Goal: Task Accomplishment & Management: Manage account settings

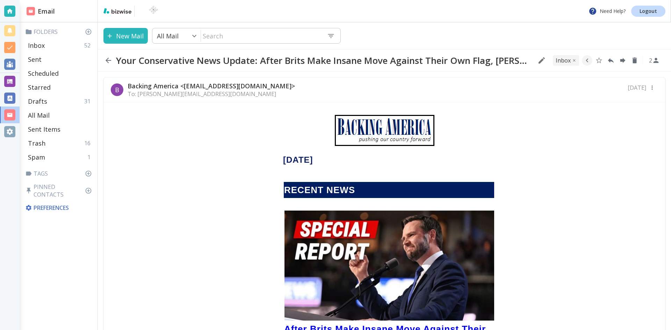
scroll to position [244, 0]
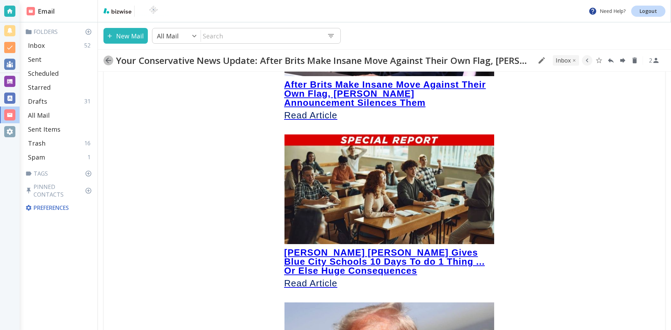
click at [108, 59] on icon "button" at bounding box center [108, 60] width 8 height 8
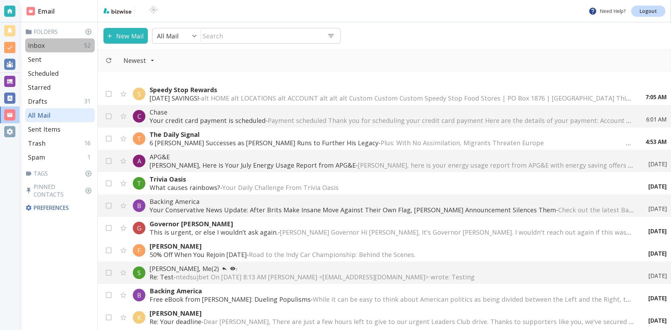
click at [41, 43] on p "Inbox" at bounding box center [36, 45] width 17 height 8
type input "0"
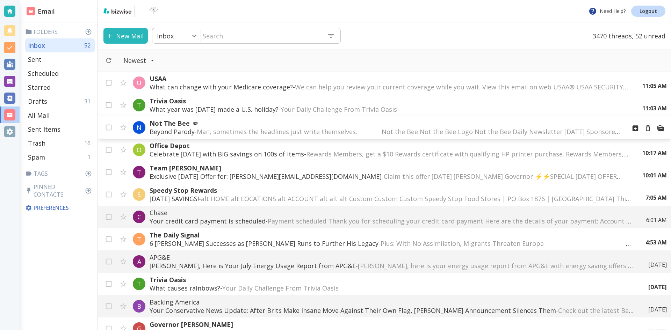
click at [281, 128] on span "Man, sometimes the headlines just write themselves. ͏‌ ͏‌ ͏‌ ͏‌ ͏‌ ͏‌ ͏‌ ͏‌ ͏‌ …" at bounding box center [435, 131] width 477 height 8
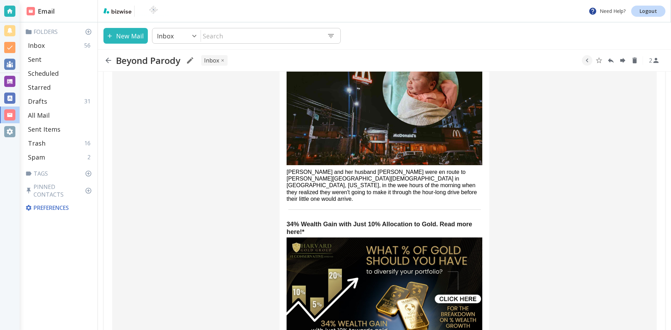
scroll to position [1109, 0]
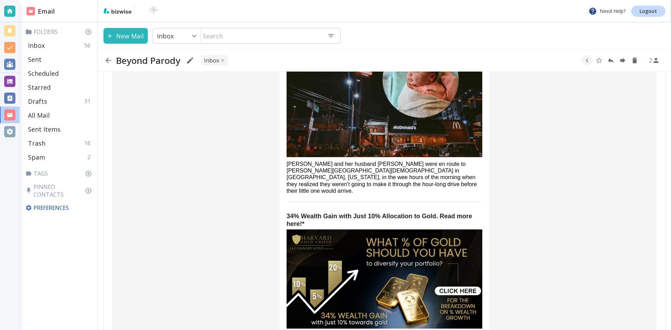
click at [107, 60] on icon "button" at bounding box center [108, 60] width 8 height 8
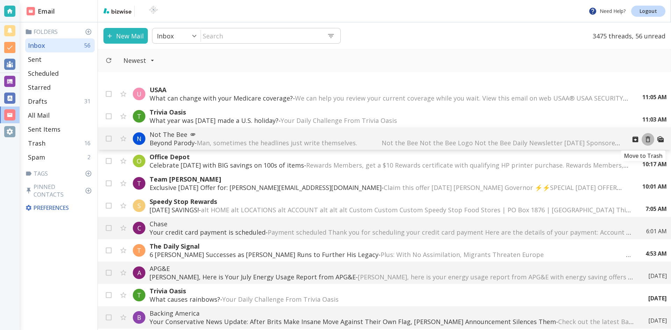
click at [644, 139] on icon "Move to Trash" at bounding box center [648, 140] width 8 height 8
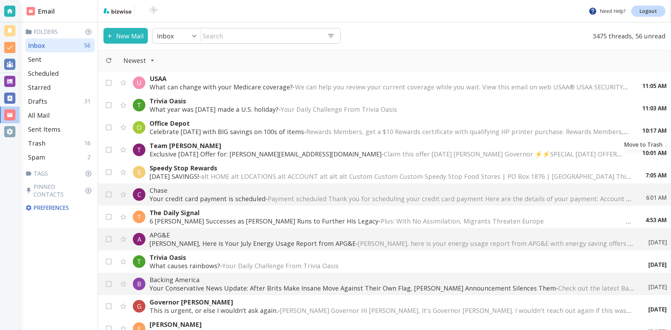
click at [0, 0] on icon "Move to Trash" at bounding box center [0, 0] width 0 height 0
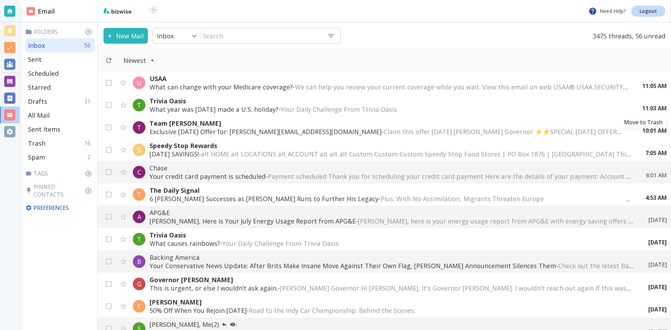
click at [0, 0] on icon "Move to Trash" at bounding box center [0, 0] width 0 height 0
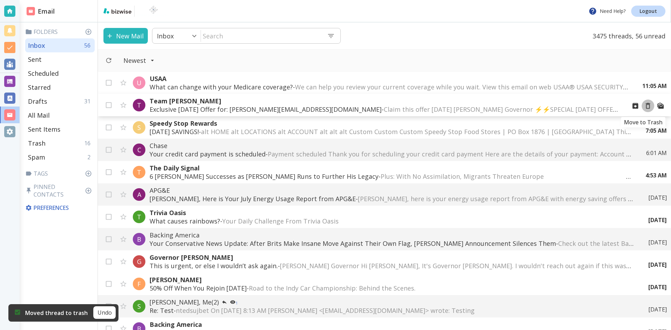
click at [644, 105] on icon "Move to Trash" at bounding box center [648, 106] width 8 height 8
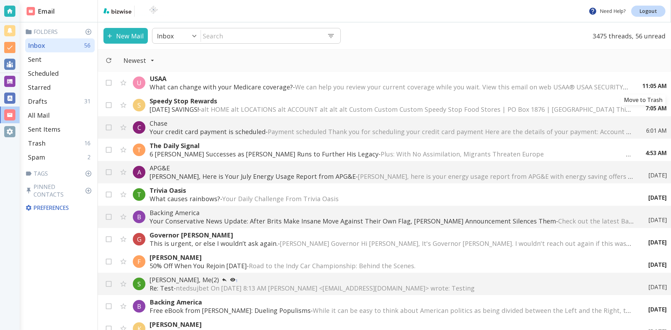
click at [0, 0] on icon "Move to Trash" at bounding box center [0, 0] width 0 height 0
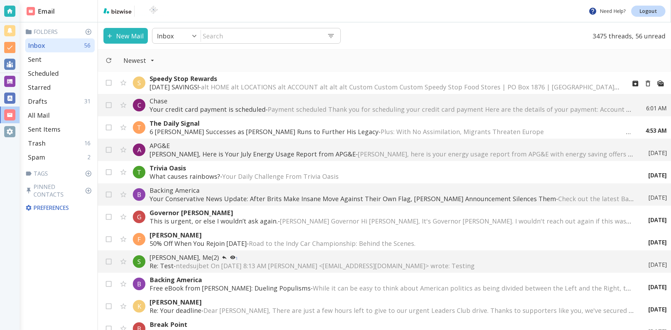
click at [389, 82] on p "Speedy Stop Rewards" at bounding box center [384, 78] width 471 height 8
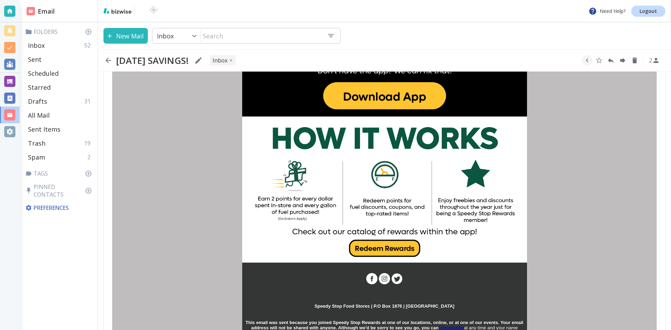
scroll to position [425, 0]
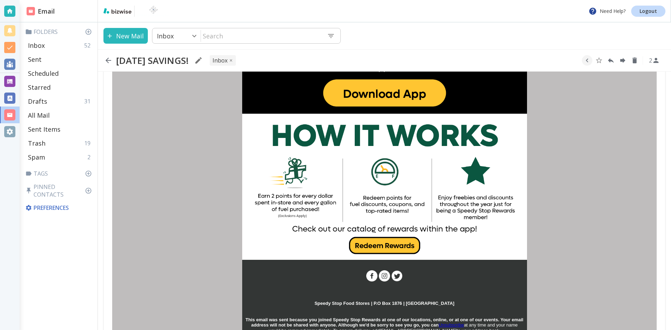
click at [382, 242] on img at bounding box center [384, 187] width 285 height 142
click at [108, 59] on icon "button" at bounding box center [108, 60] width 8 height 8
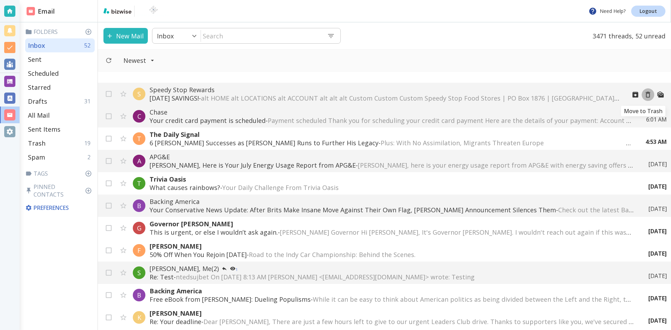
click at [644, 94] on icon "Move to Trash" at bounding box center [648, 95] width 8 height 8
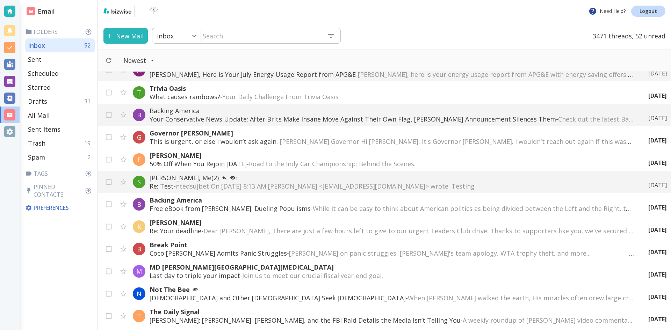
scroll to position [70, 0]
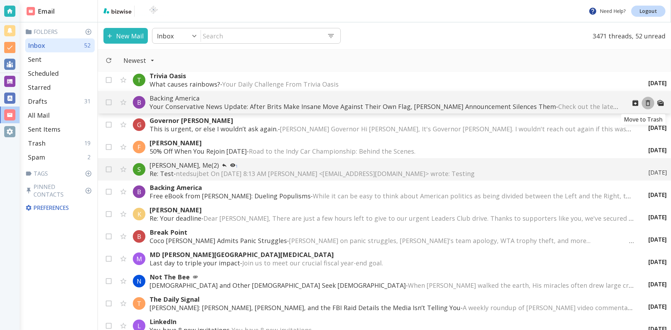
click at [645, 102] on icon "Move to Trash" at bounding box center [647, 103] width 5 height 6
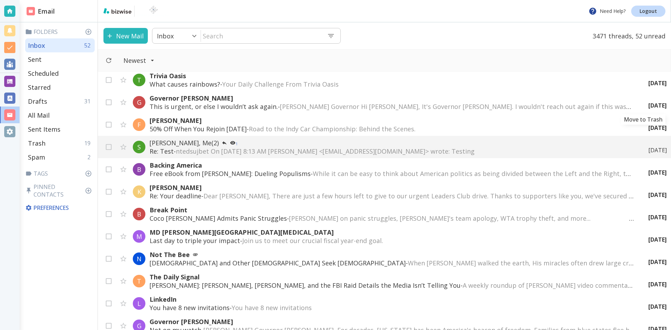
click at [642, 102] on div "[DATE]" at bounding box center [654, 106] width 24 height 8
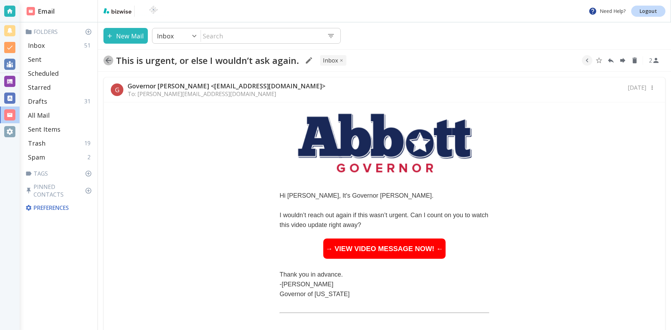
click at [108, 60] on icon "button" at bounding box center [108, 60] width 8 height 8
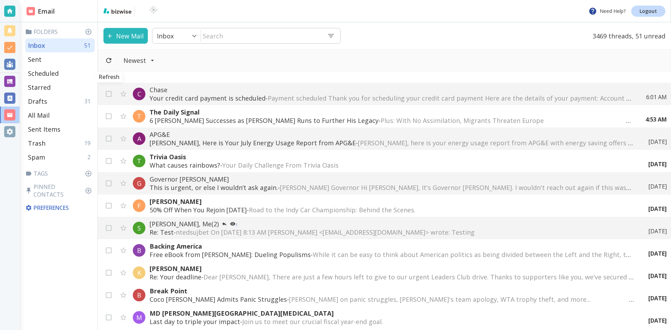
scroll to position [70, 0]
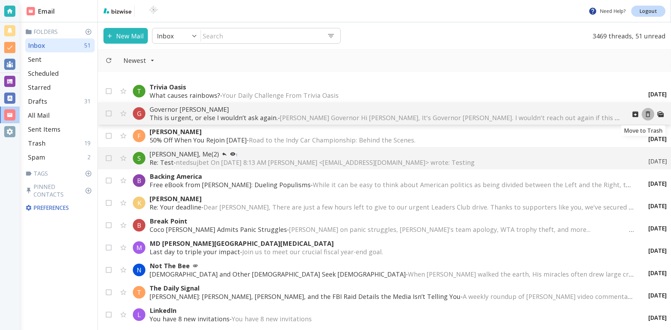
click at [645, 113] on icon "Move to Trash" at bounding box center [647, 114] width 5 height 6
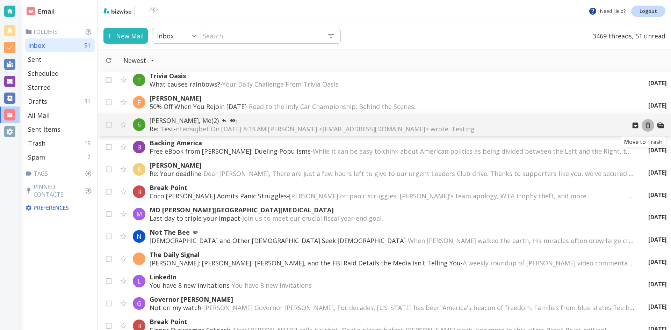
click at [644, 125] on icon "Move to Trash" at bounding box center [648, 126] width 8 height 8
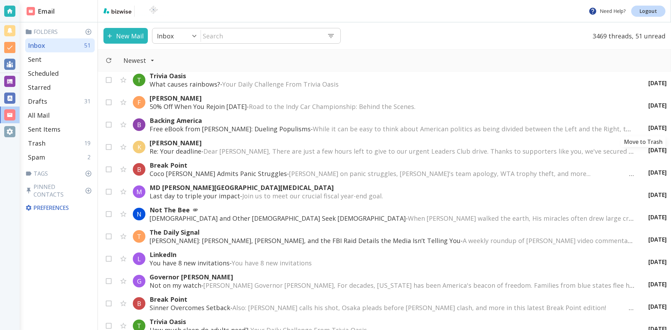
click at [0, 0] on icon "Move to Trash" at bounding box center [0, 0] width 0 height 0
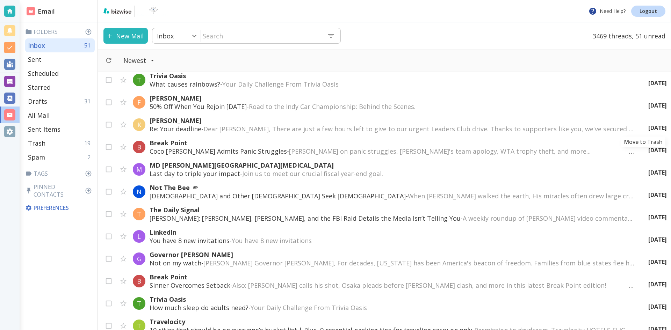
click at [0, 0] on icon "Move to Trash" at bounding box center [0, 0] width 0 height 0
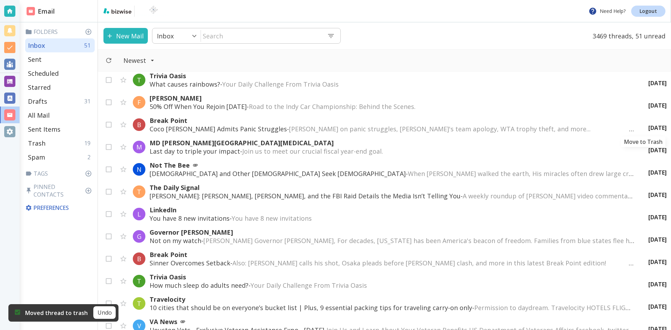
click at [0, 0] on icon "Move to Trash" at bounding box center [0, 0] width 0 height 0
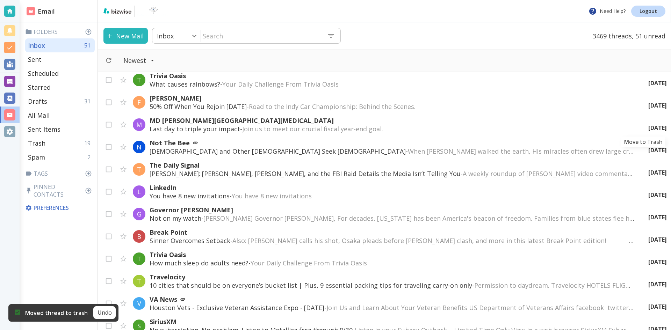
click at [0, 0] on icon "Move to Trash" at bounding box center [0, 0] width 0 height 0
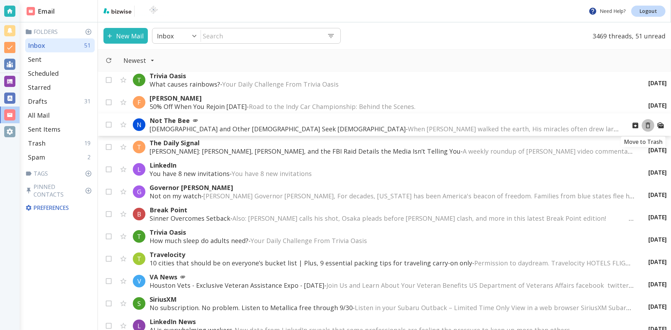
click at [645, 124] on icon "Move to Trash" at bounding box center [647, 126] width 5 height 6
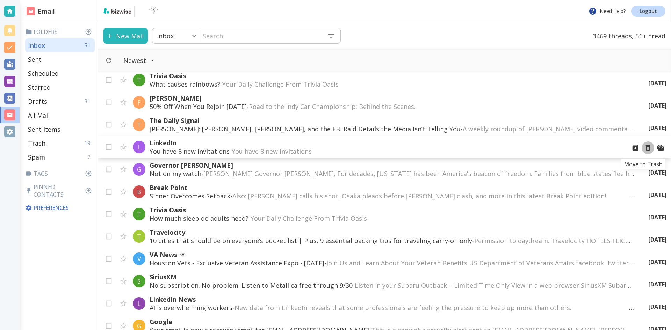
click at [644, 147] on icon "Move to Trash" at bounding box center [648, 148] width 8 height 8
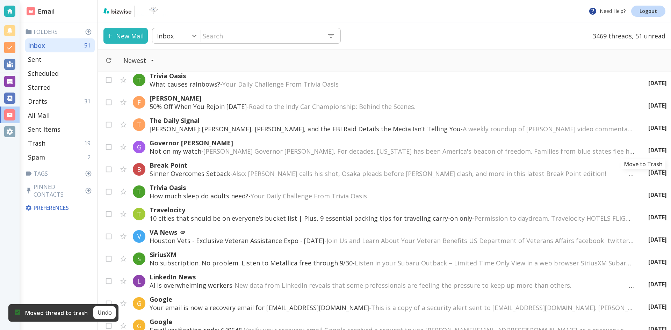
click at [0, 0] on icon "Move to Trash" at bounding box center [0, 0] width 0 height 0
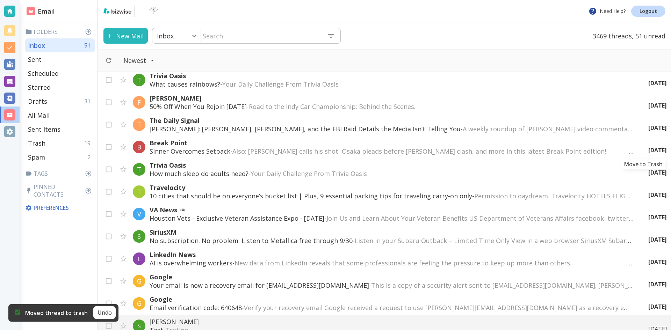
click at [0, 0] on icon "Move to Trash" at bounding box center [0, 0] width 0 height 0
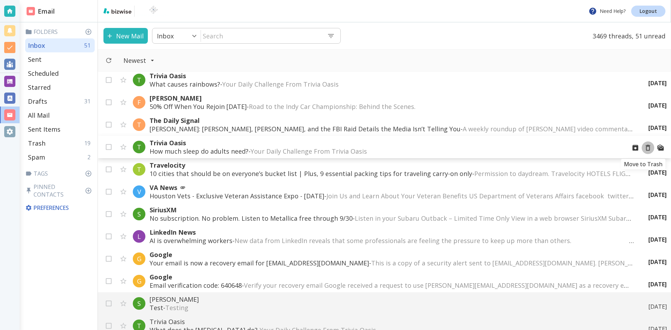
click at [644, 147] on icon "Move to Trash" at bounding box center [648, 148] width 8 height 8
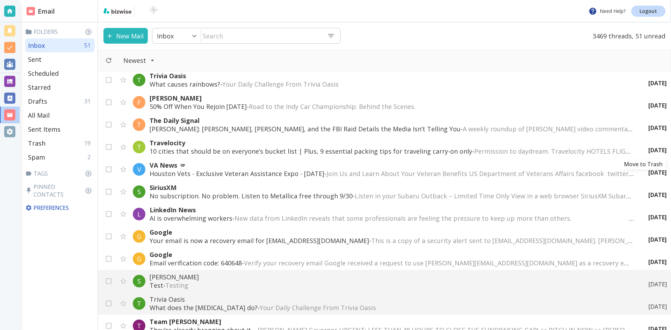
click at [0, 0] on icon "Move to Trash" at bounding box center [0, 0] width 0 height 0
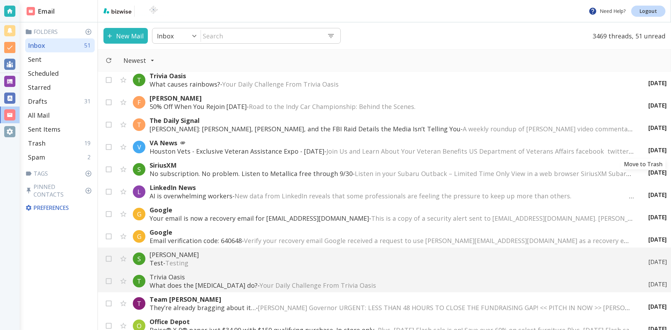
click at [0, 0] on icon "Move to Trash" at bounding box center [0, 0] width 0 height 0
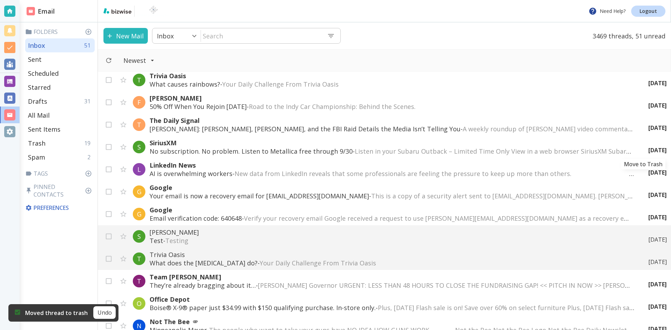
click at [0, 0] on icon "Move to Trash" at bounding box center [0, 0] width 0 height 0
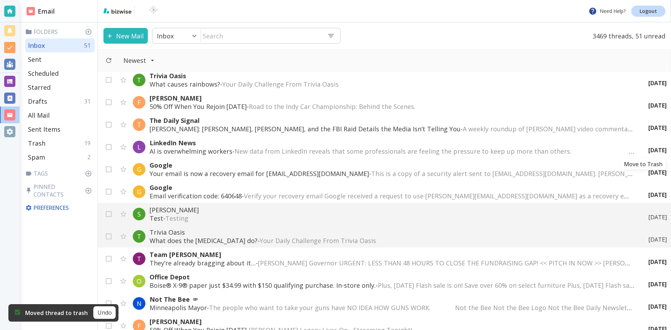
click at [0, 0] on icon "Move to Trash" at bounding box center [0, 0] width 0 height 0
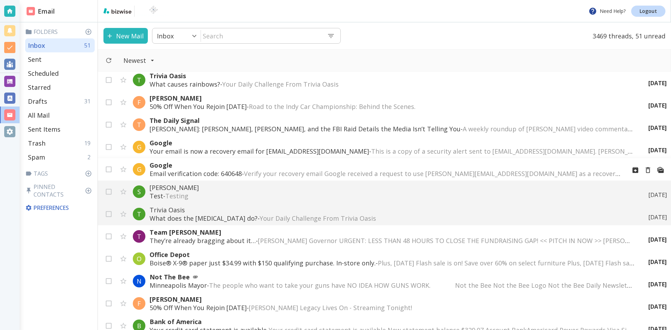
click at [396, 173] on span "Verify your recovery email Google received a request to use [PERSON_NAME][EMAIL…" at bounding box center [604, 173] width 721 height 8
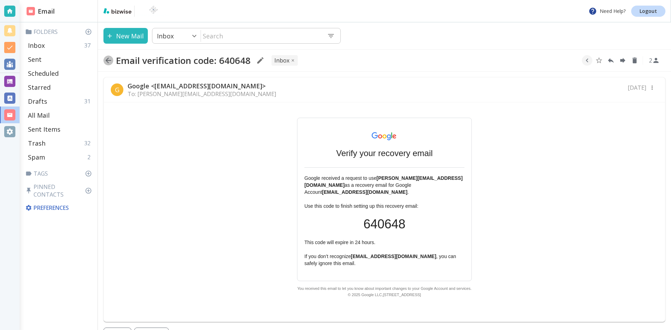
click at [108, 59] on icon "button" at bounding box center [108, 61] width 6 height 6
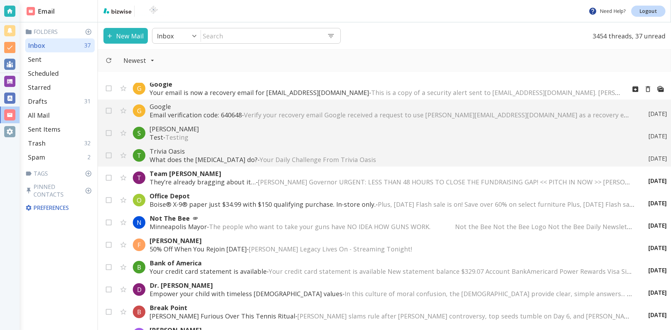
scroll to position [175, 0]
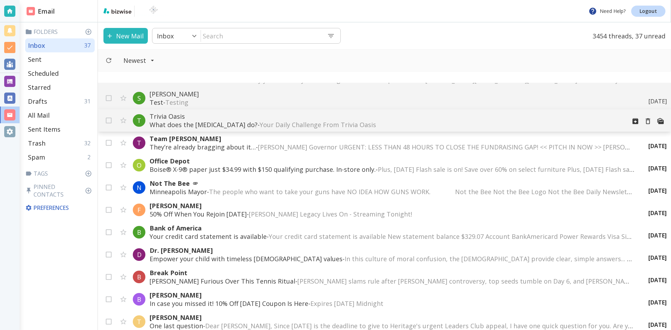
click at [338, 123] on span "Your Daily Challenge From Trivia Oasis ‌ ‌ ‌ ‌ ‌ ‌ ‌ ‌ ‌ ‌ ‌ ‌ ‌ ‌ ‌ ‌ ‌ ‌ ‌ ‌ …" at bounding box center [388, 124] width 258 height 8
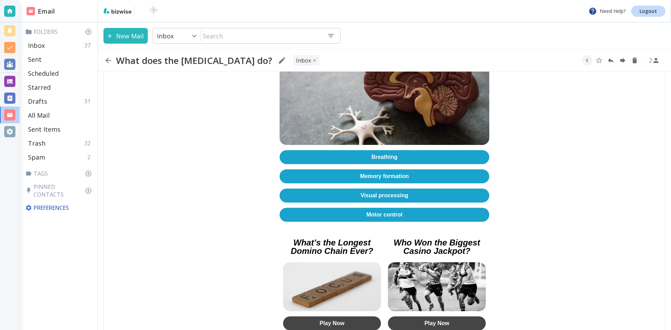
scroll to position [140, 0]
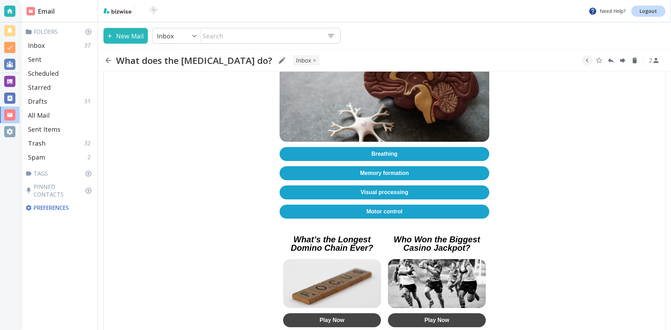
click at [385, 170] on link "Memory formation" at bounding box center [384, 173] width 210 height 14
click at [109, 60] on icon "button" at bounding box center [108, 61] width 6 height 6
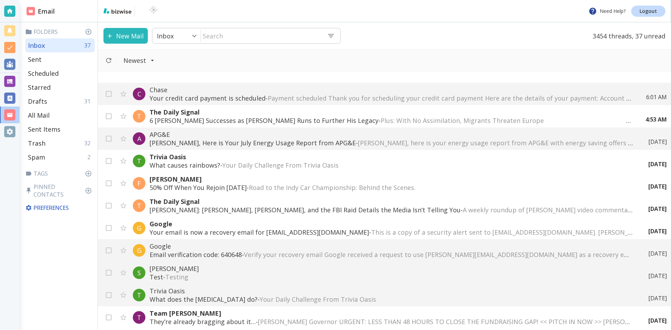
scroll to position [175, 0]
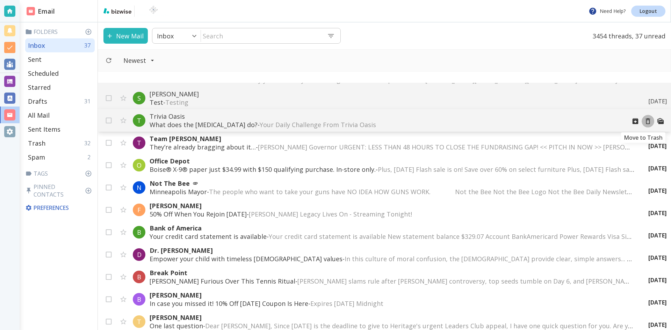
click at [645, 120] on icon "Move to Trash" at bounding box center [647, 121] width 5 height 6
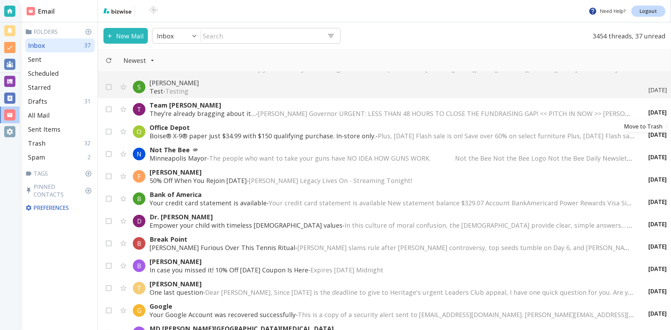
click at [0, 0] on icon "Move to Trash" at bounding box center [0, 0] width 0 height 0
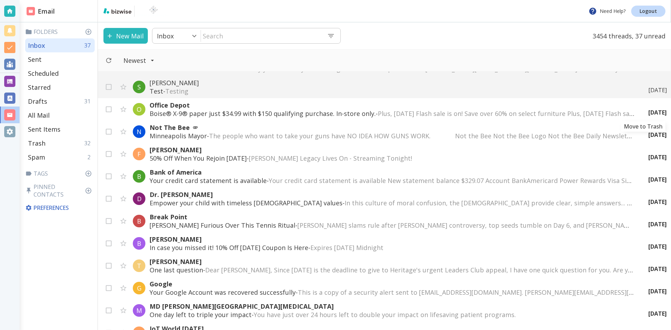
click at [0, 0] on icon "Move to Trash" at bounding box center [0, 0] width 0 height 0
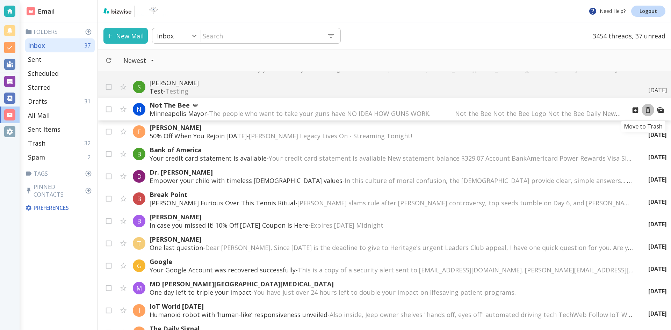
click at [645, 109] on icon "Move to Trash" at bounding box center [647, 110] width 5 height 6
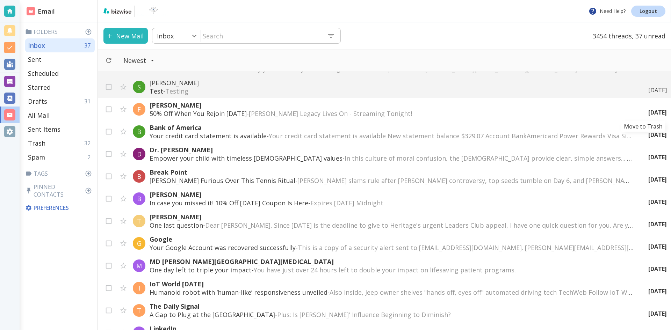
click at [0, 0] on icon "Move to Trash" at bounding box center [0, 0] width 0 height 0
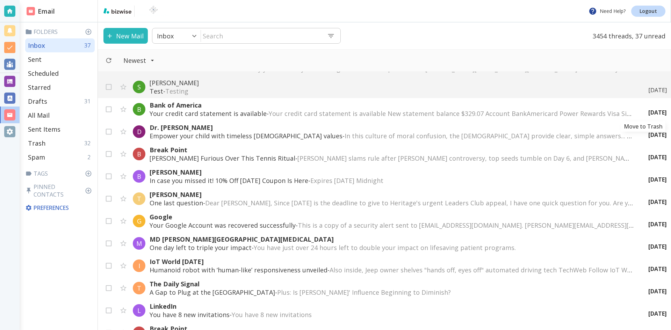
click at [0, 0] on icon "Move to Trash" at bounding box center [0, 0] width 0 height 0
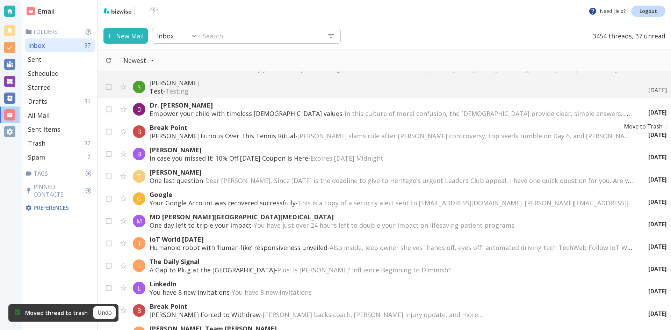
click at [0, 0] on icon "Move to Trash" at bounding box center [0, 0] width 0 height 0
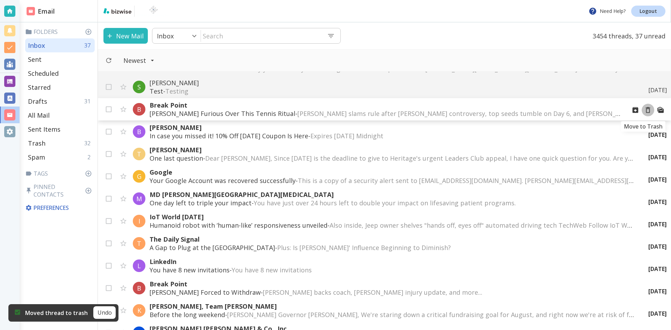
click at [645, 109] on icon "Move to Trash" at bounding box center [647, 110] width 5 height 6
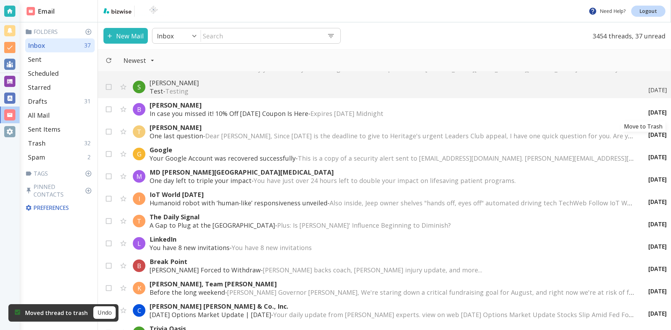
click at [0, 0] on icon "Move to Trash" at bounding box center [0, 0] width 0 height 0
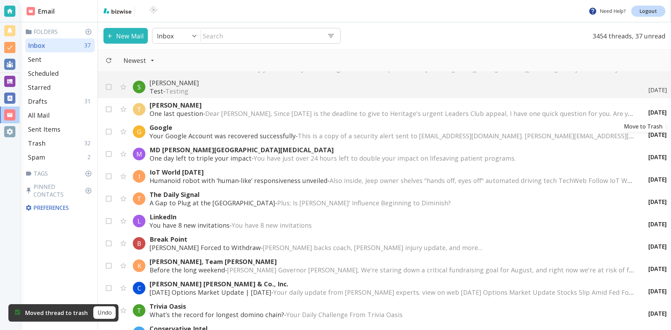
click at [0, 0] on icon "Move to Trash" at bounding box center [0, 0] width 0 height 0
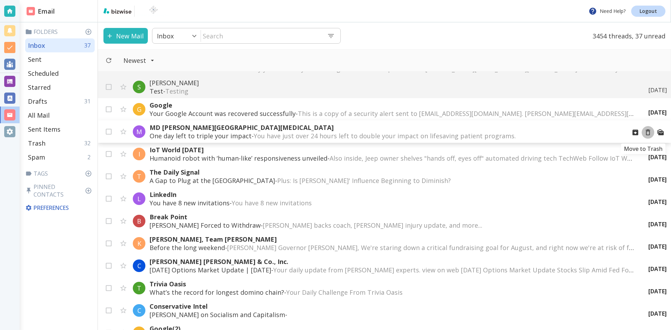
click at [645, 131] on icon "Move to Trash" at bounding box center [647, 133] width 5 height 6
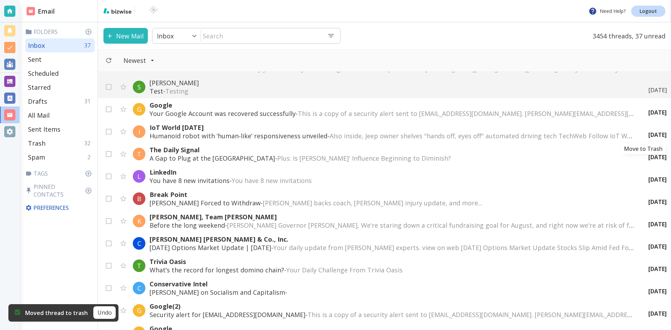
click at [0, 0] on icon "Move to Trash" at bounding box center [0, 0] width 0 height 0
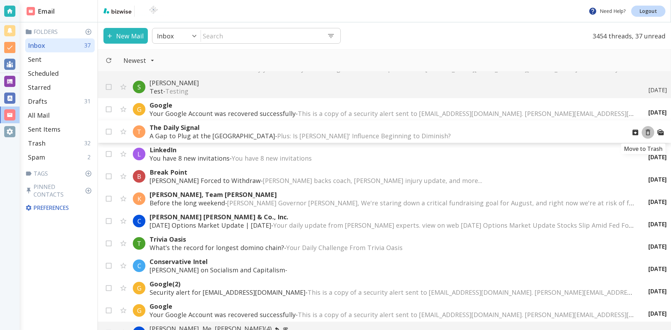
click at [645, 131] on icon "Move to Trash" at bounding box center [647, 133] width 5 height 6
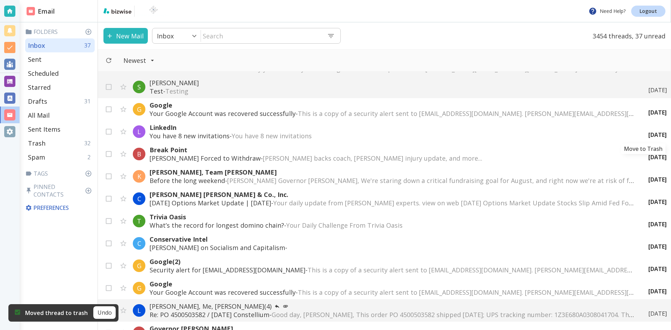
click at [0, 0] on icon "Move to Trash" at bounding box center [0, 0] width 0 height 0
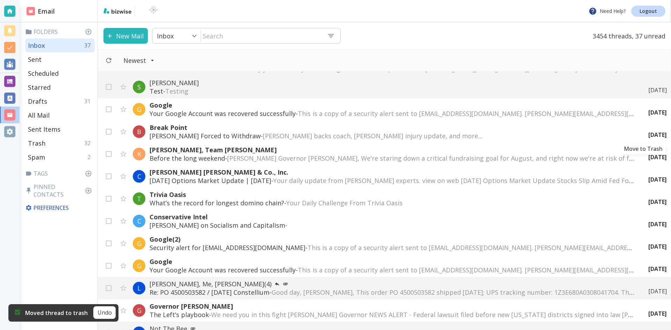
click at [0, 0] on icon "Move to Trash" at bounding box center [0, 0] width 0 height 0
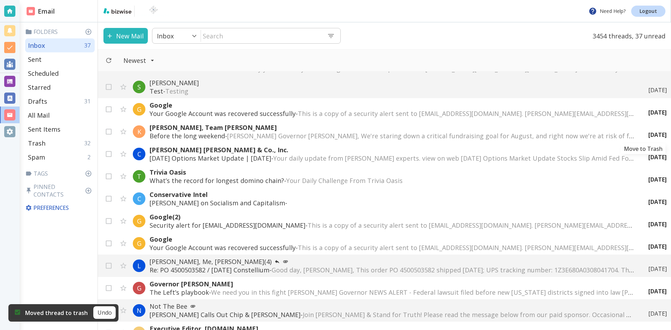
click at [0, 0] on icon "Move to Trash" at bounding box center [0, 0] width 0 height 0
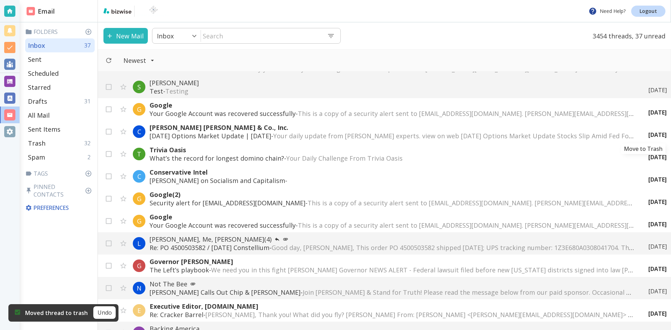
click at [0, 0] on icon "Move to Trash" at bounding box center [0, 0] width 0 height 0
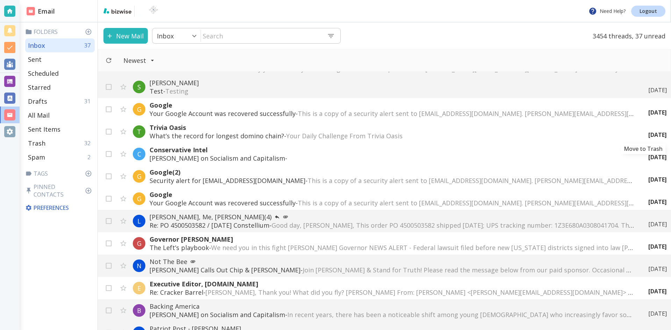
click at [0, 0] on icon "Move to Trash" at bounding box center [0, 0] width 0 height 0
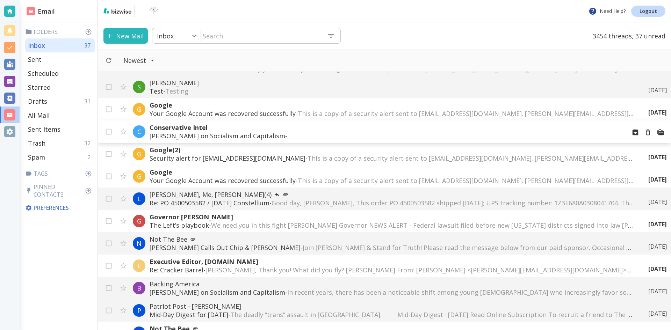
click at [200, 132] on p "[PERSON_NAME] on Socialism and Capitalism - ͏‌ ͏‌ ͏‌ ͏‌ ͏‌ ͏‌ ͏‌ ͏‌ ͏‌ ͏‌ ͏‌ ͏‌…" at bounding box center [384, 136] width 471 height 8
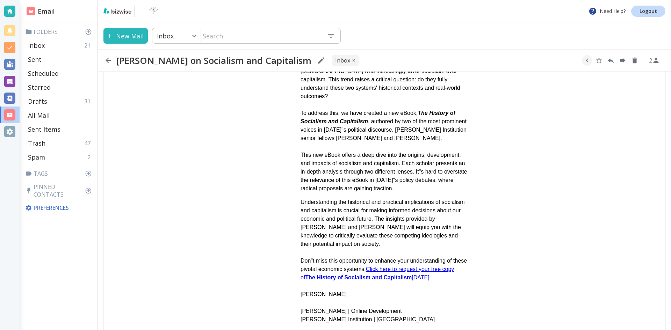
scroll to position [244, 0]
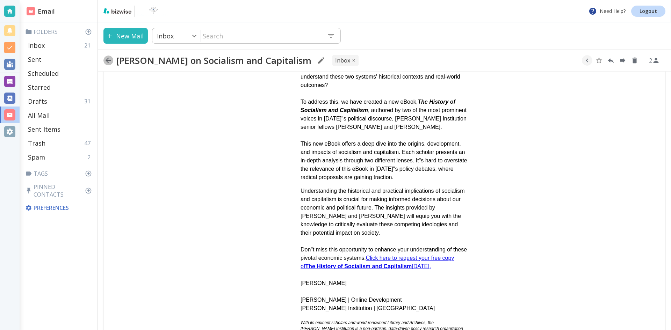
click at [108, 59] on icon "button" at bounding box center [108, 60] width 8 height 8
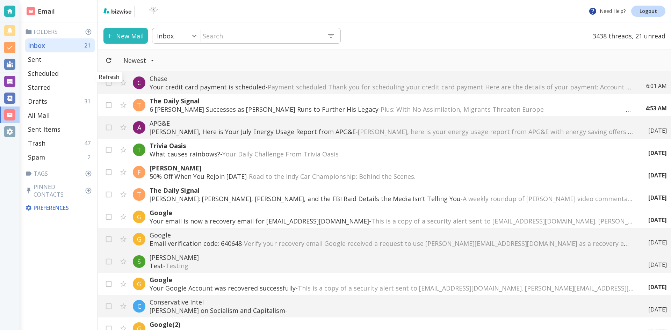
scroll to position [175, 0]
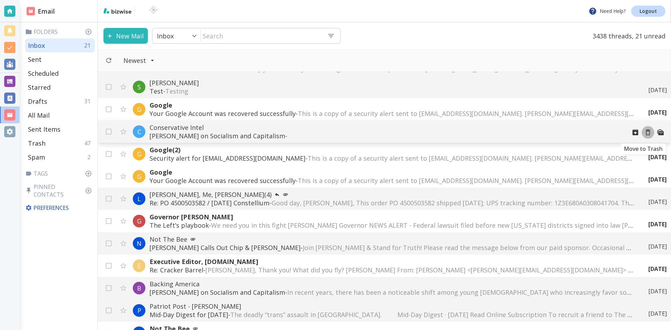
click at [644, 132] on icon "Move to Trash" at bounding box center [648, 133] width 8 height 8
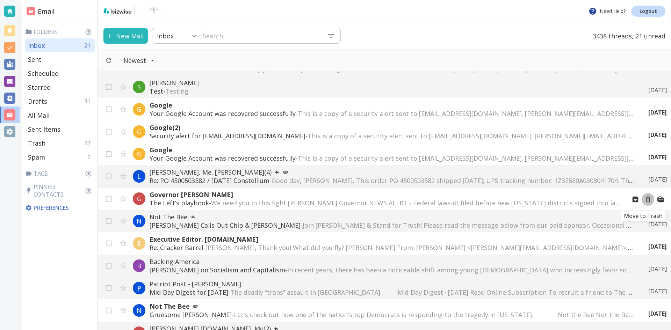
click at [644, 199] on icon "Move to Trash" at bounding box center [648, 200] width 8 height 8
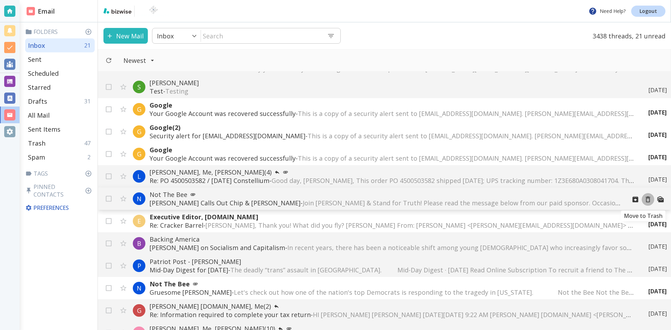
click at [644, 199] on icon "Move to Trash" at bounding box center [648, 200] width 8 height 8
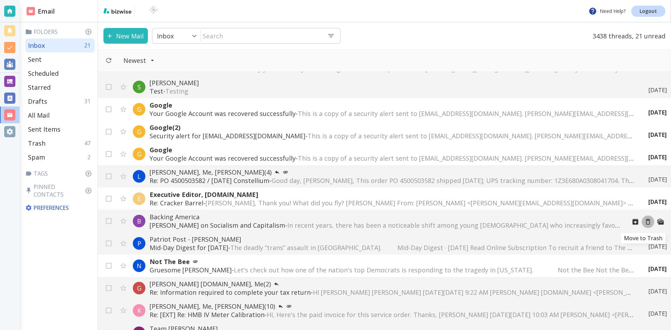
click at [644, 221] on icon "Move to Trash" at bounding box center [648, 222] width 8 height 8
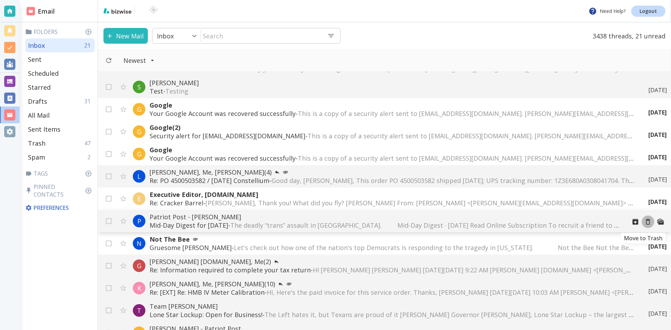
click at [644, 221] on icon "Move to Trash" at bounding box center [648, 222] width 8 height 8
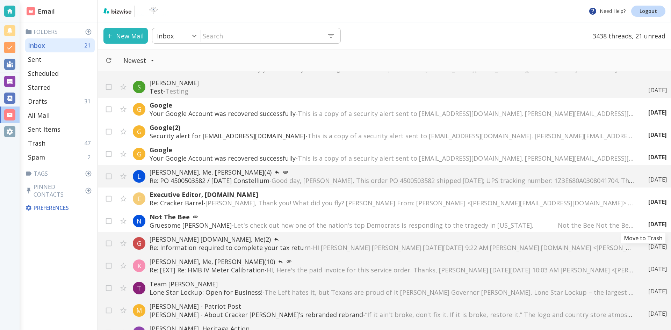
click at [0, 0] on icon "Move to Trash" at bounding box center [0, 0] width 0 height 0
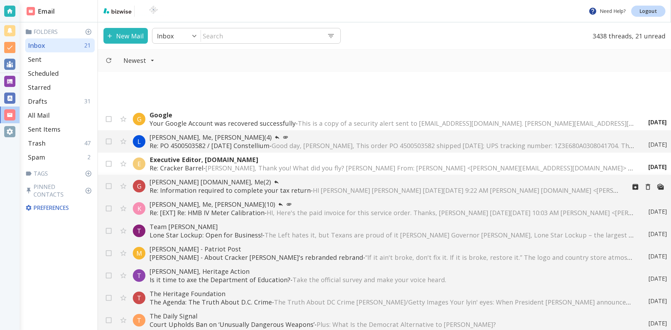
scroll to position [279, 0]
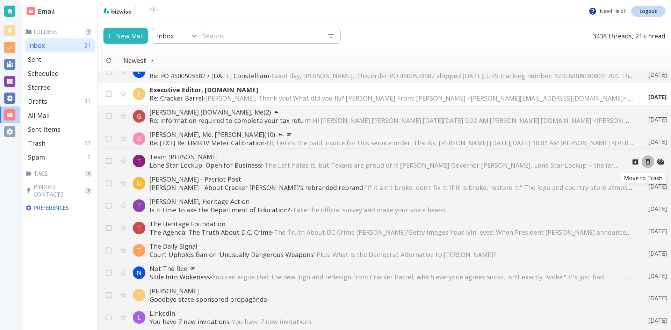
click at [644, 162] on icon "Move to Trash" at bounding box center [648, 162] width 8 height 8
